Goal: Navigation & Orientation: Find specific page/section

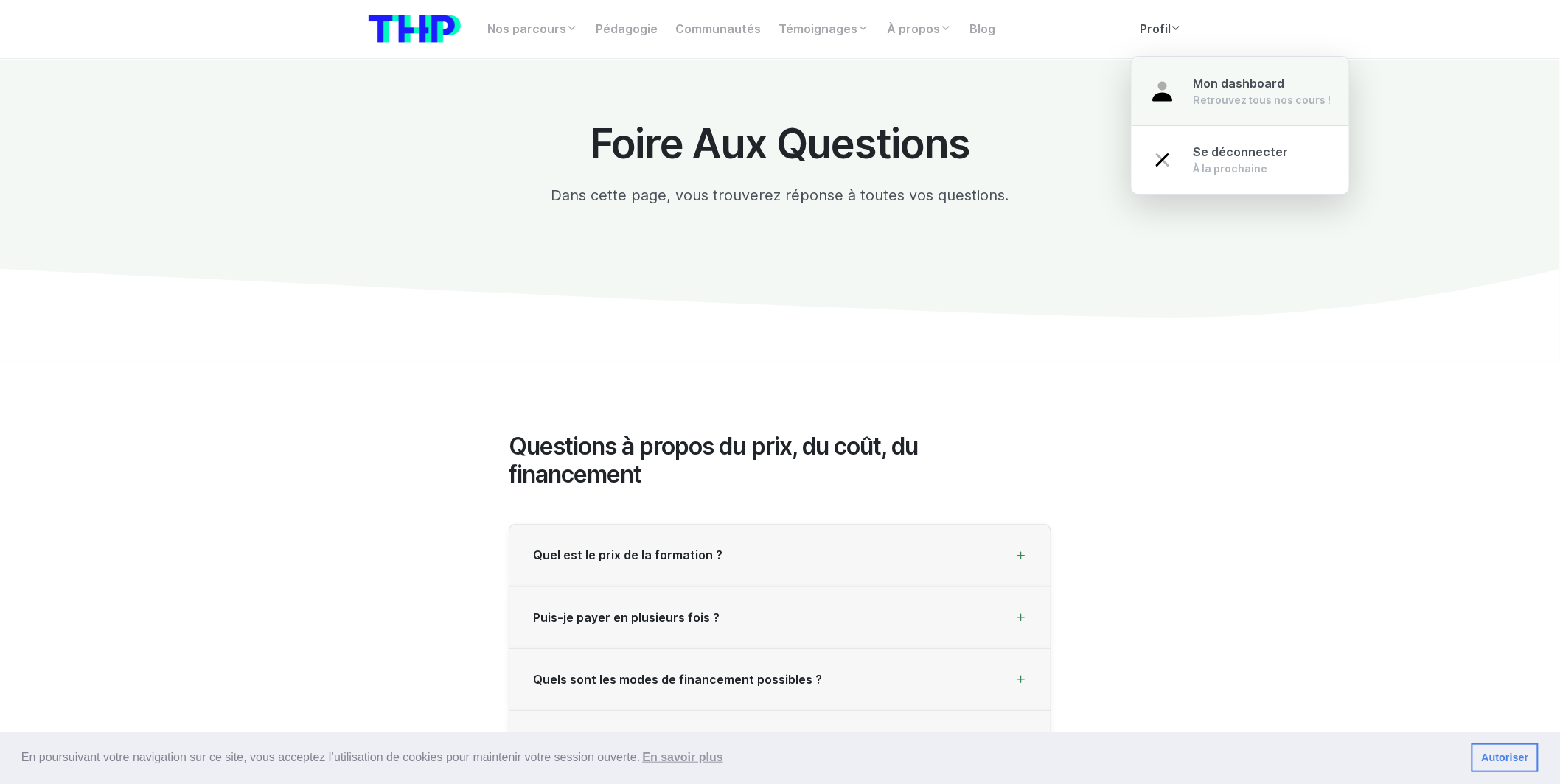
click at [1187, 87] on link "Mon dashboard Retrouvez tous nos cours !" at bounding box center [1240, 91] width 217 height 70
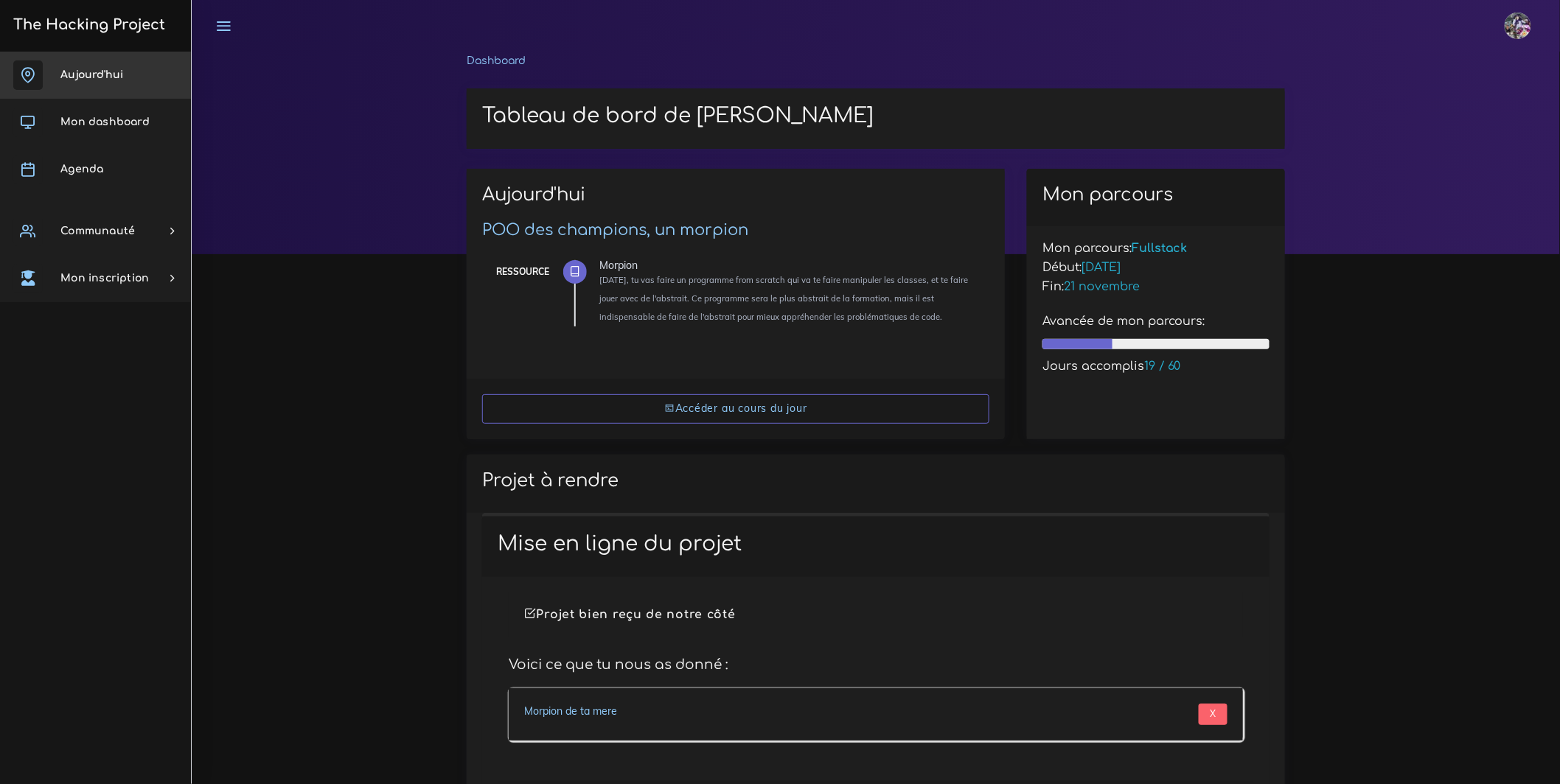
click at [109, 83] on link "Aujourd'hui" at bounding box center [96, 75] width 191 height 47
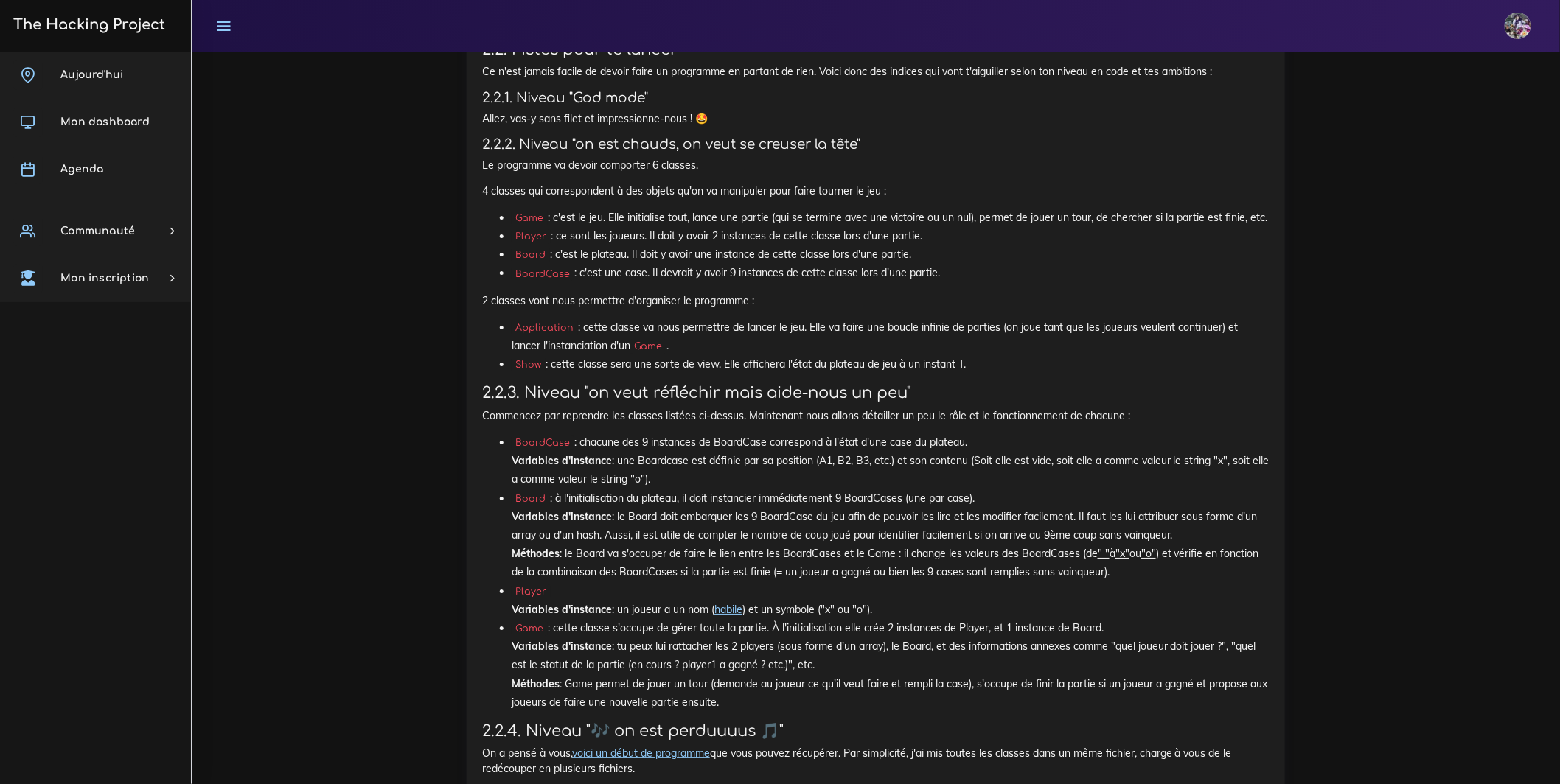
scroll to position [2852, 0]
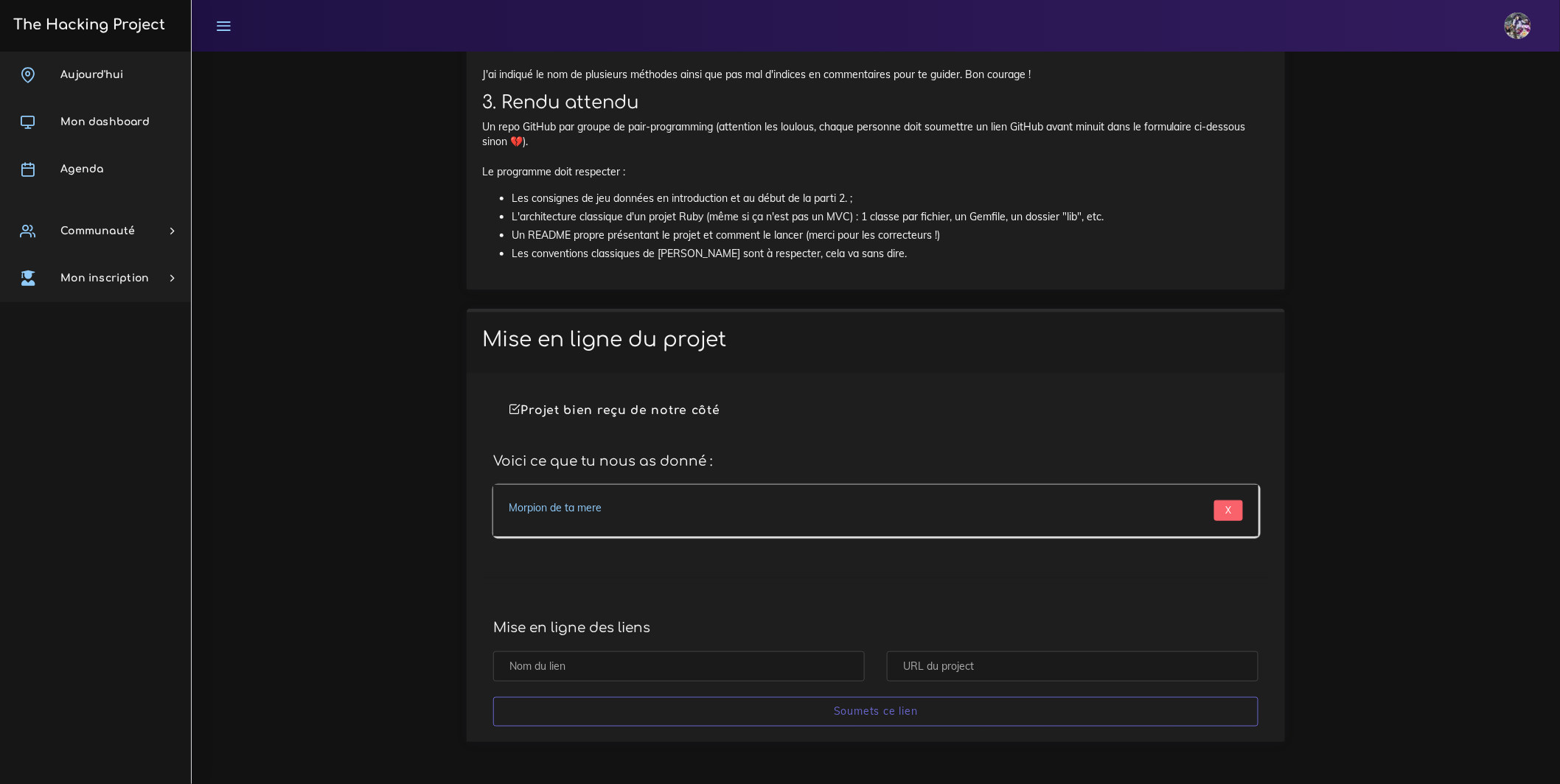
click at [585, 511] on link "Morpion de ta mere" at bounding box center [555, 508] width 93 height 13
